Goal: Transaction & Acquisition: Book appointment/travel/reservation

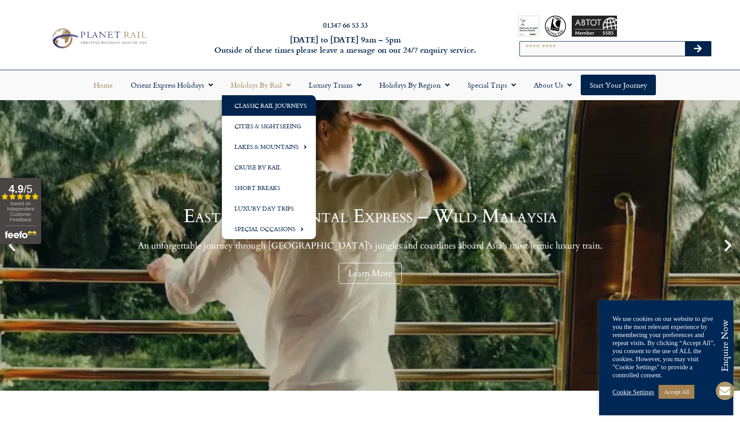
click at [286, 105] on link "Classic Rail Journeys" at bounding box center [269, 105] width 94 height 21
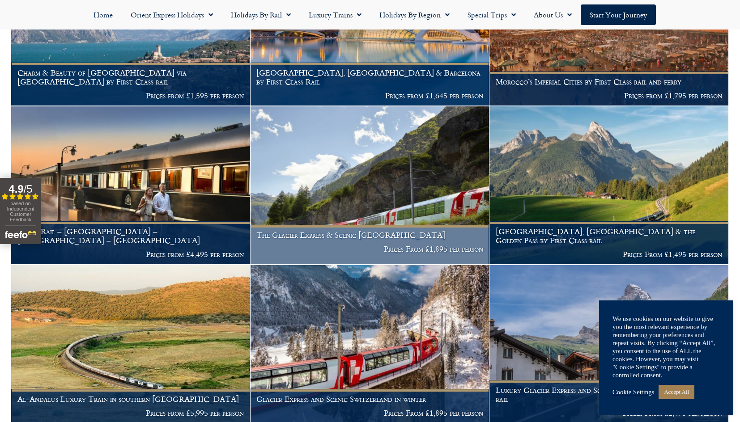
scroll to position [403, 0]
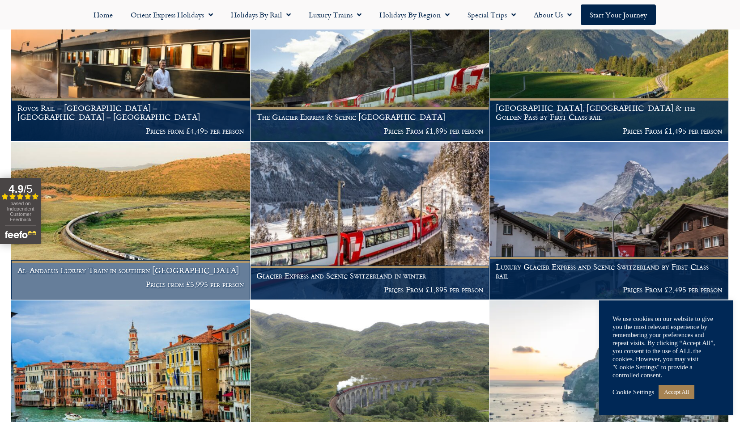
click at [152, 218] on img at bounding box center [130, 221] width 239 height 158
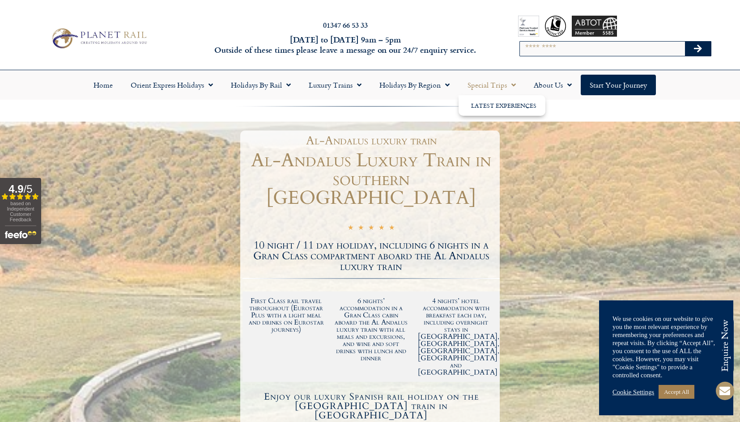
click at [488, 85] on link "Special Trips" at bounding box center [492, 85] width 66 height 21
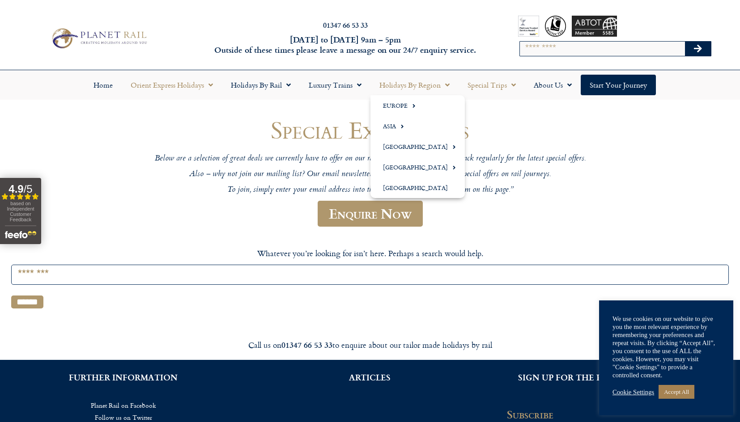
click at [174, 83] on link "Orient Express Holidays" at bounding box center [172, 85] width 100 height 21
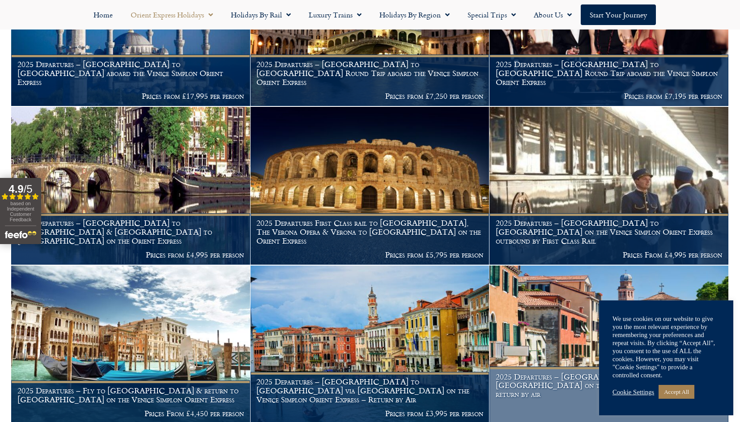
scroll to position [1163, 0]
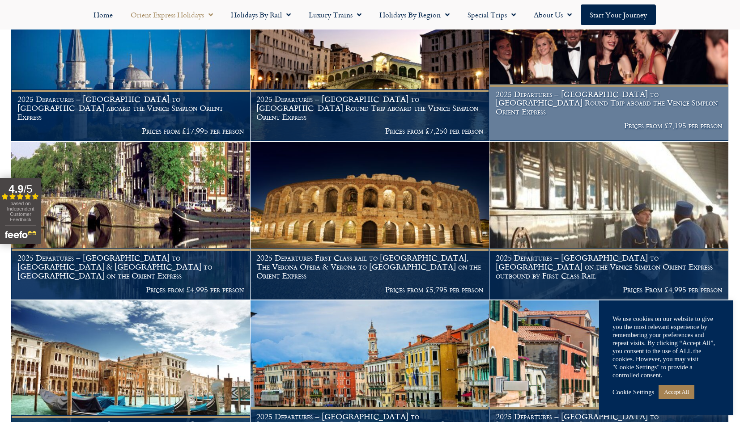
click at [594, 94] on h1 "2025 Departures – London to Verona Round Trip aboard the Venice Simplon Orient …" at bounding box center [609, 103] width 227 height 26
